Goal: Information Seeking & Learning: Understand process/instructions

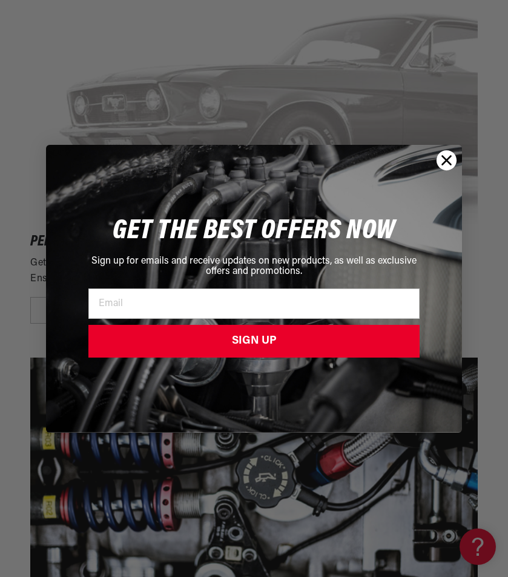
scroll to position [0, 367]
click at [439, 160] on circle "Close dialog" at bounding box center [447, 160] width 20 height 20
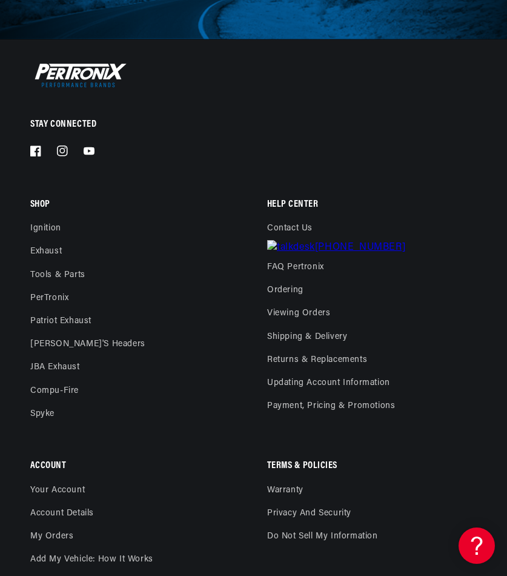
scroll to position [4727, 0]
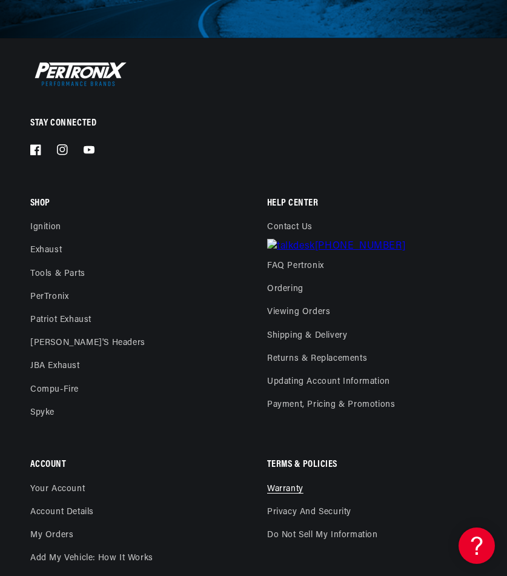
click at [295, 488] on link "Warranty" at bounding box center [285, 492] width 36 height 17
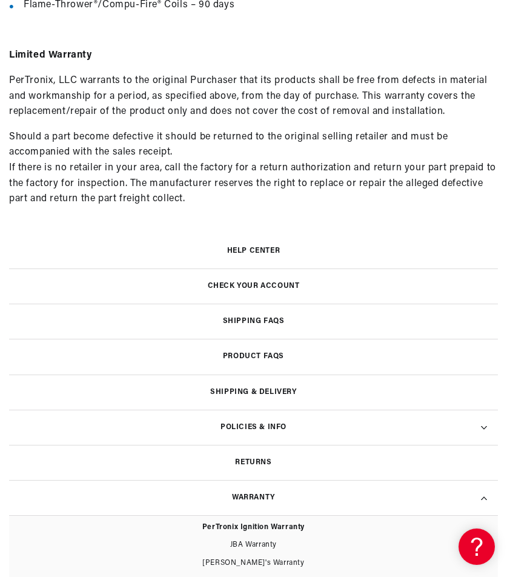
scroll to position [545, 0]
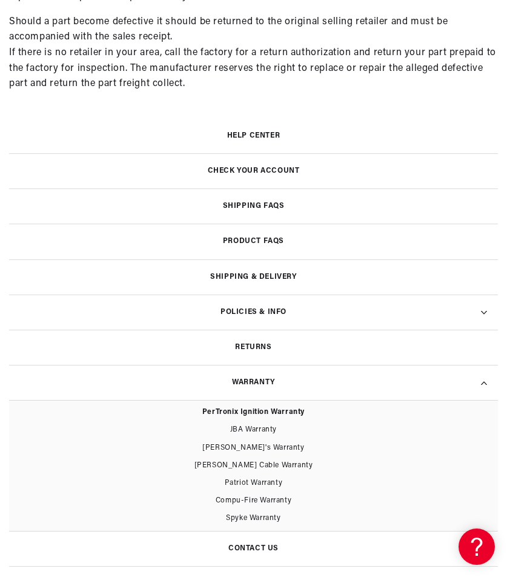
click at [292, 377] on summary "Warranty" at bounding box center [253, 382] width 489 height 35
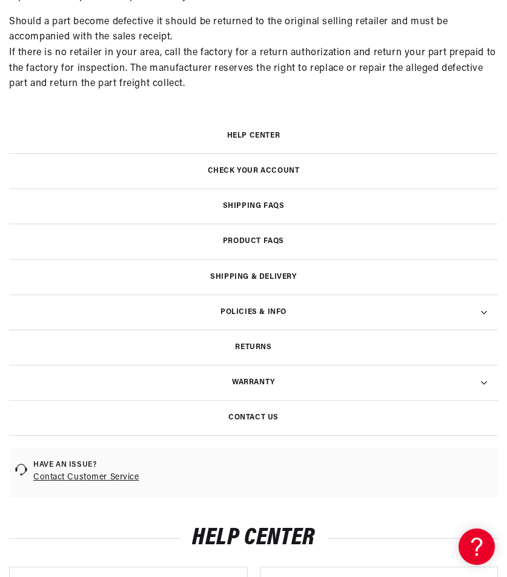
click at [292, 377] on summary "Warranty" at bounding box center [253, 382] width 489 height 35
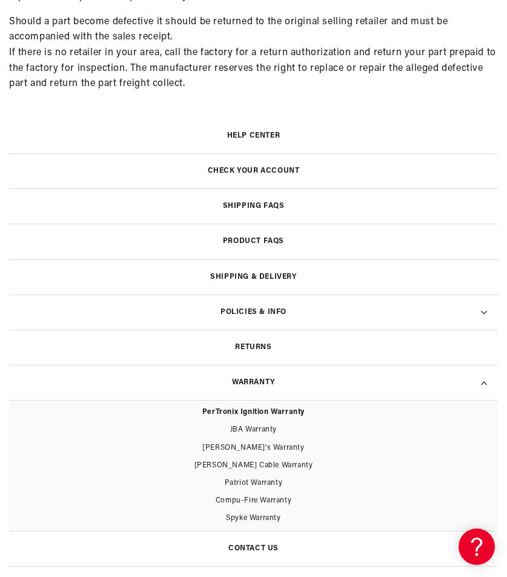
click at [251, 465] on link "[PERSON_NAME] Cable Warranty" at bounding box center [253, 466] width 489 height 18
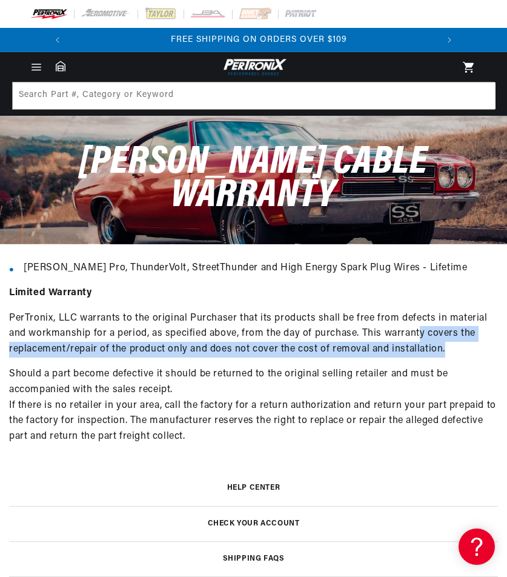
scroll to position [0, 367]
drag, startPoint x: 460, startPoint y: 339, endPoint x: 419, endPoint y: 323, distance: 44.3
click at [419, 323] on p "PerTronix, LLC warrants to the original Purchaser that its products shall be fr…" at bounding box center [253, 334] width 489 height 47
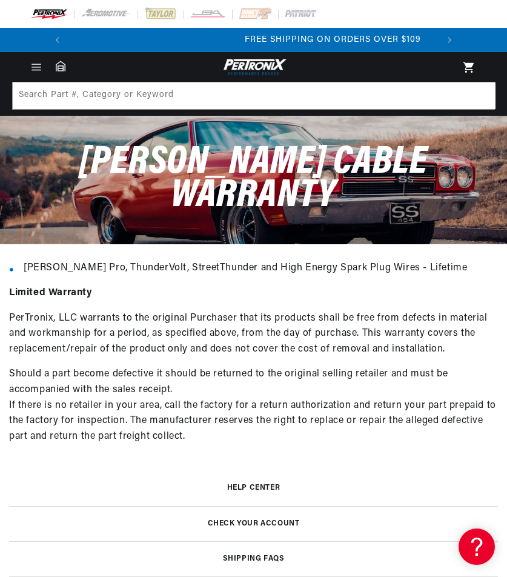
click at [420, 279] on div "Taylor Spiro Pro, ThunderVolt, StreetThunder and High Energy Spark Plug Wires -…" at bounding box center [253, 353] width 489 height 184
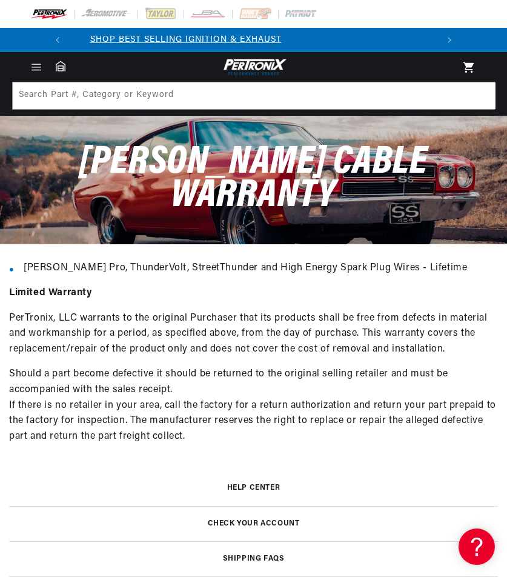
scroll to position [0, 0]
click at [446, 262] on p "Taylor Spiro Pro, ThunderVolt, StreetThunder and High Energy Spark Plug Wires -…" at bounding box center [261, 269] width 475 height 16
click at [379, 338] on p "PerTronix, LLC warrants to the original Purchaser that its products shall be fr…" at bounding box center [253, 334] width 489 height 47
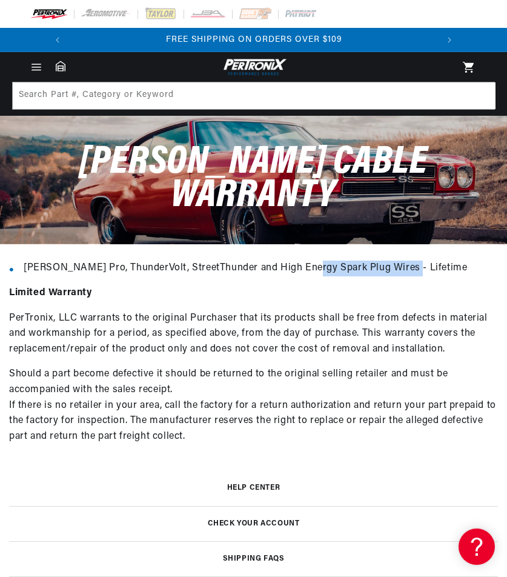
drag, startPoint x: 316, startPoint y: 262, endPoint x: 399, endPoint y: 261, distance: 83.0
click at [399, 261] on p "Taylor Spiro Pro, ThunderVolt, StreetThunder and High Energy Spark Plug Wires -…" at bounding box center [261, 269] width 475 height 16
click at [401, 265] on p "Taylor Spiro Pro, ThunderVolt, StreetThunder and High Energy Spark Plug Wires -…" at bounding box center [261, 269] width 475 height 16
drag, startPoint x: 443, startPoint y: 258, endPoint x: 312, endPoint y: 261, distance: 131.5
click at [312, 261] on p "Taylor Spiro Pro, ThunderVolt, StreetThunder and High Energy Spark Plug Wires -…" at bounding box center [261, 269] width 475 height 16
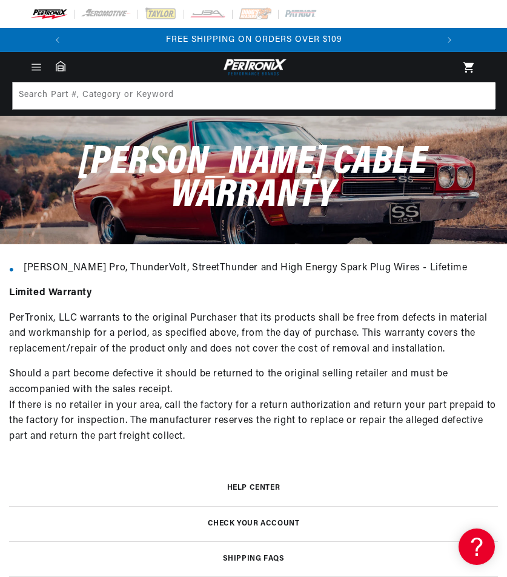
click at [319, 290] on div "Taylor Spiro Pro, ThunderVolt, StreetThunder and High Energy Spark Plug Wires -…" at bounding box center [253, 353] width 489 height 184
click at [263, 342] on p "PerTronix, LLC warrants to the original Purchaser that its products shall be fr…" at bounding box center [253, 334] width 489 height 47
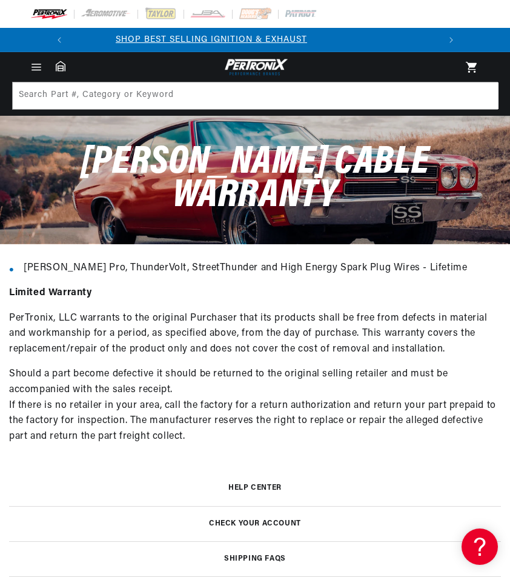
scroll to position [0, 5]
